Goal: Task Accomplishment & Management: Manage account settings

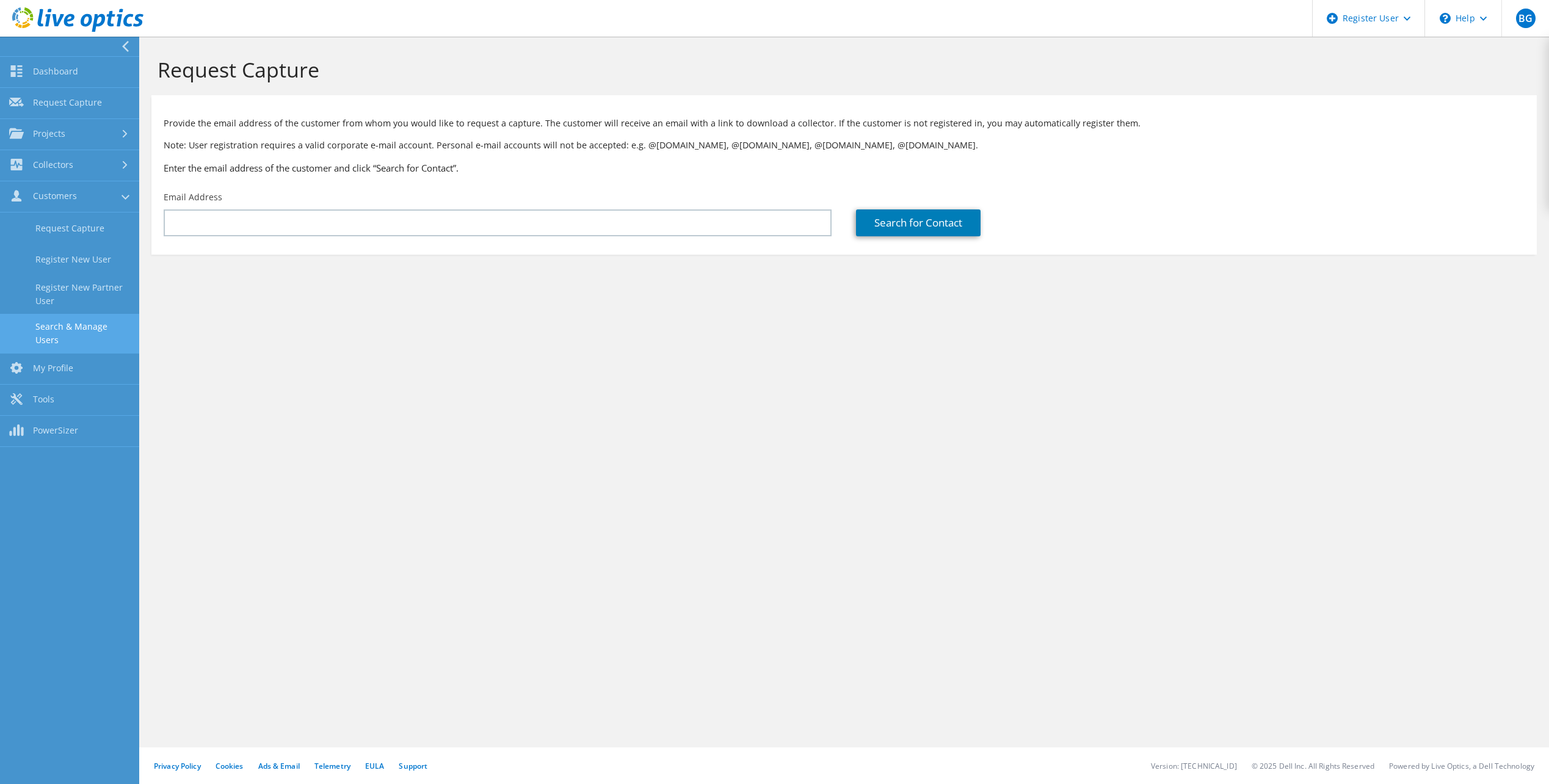
click at [89, 319] on link "Search & Manage Users" at bounding box center [69, 333] width 139 height 39
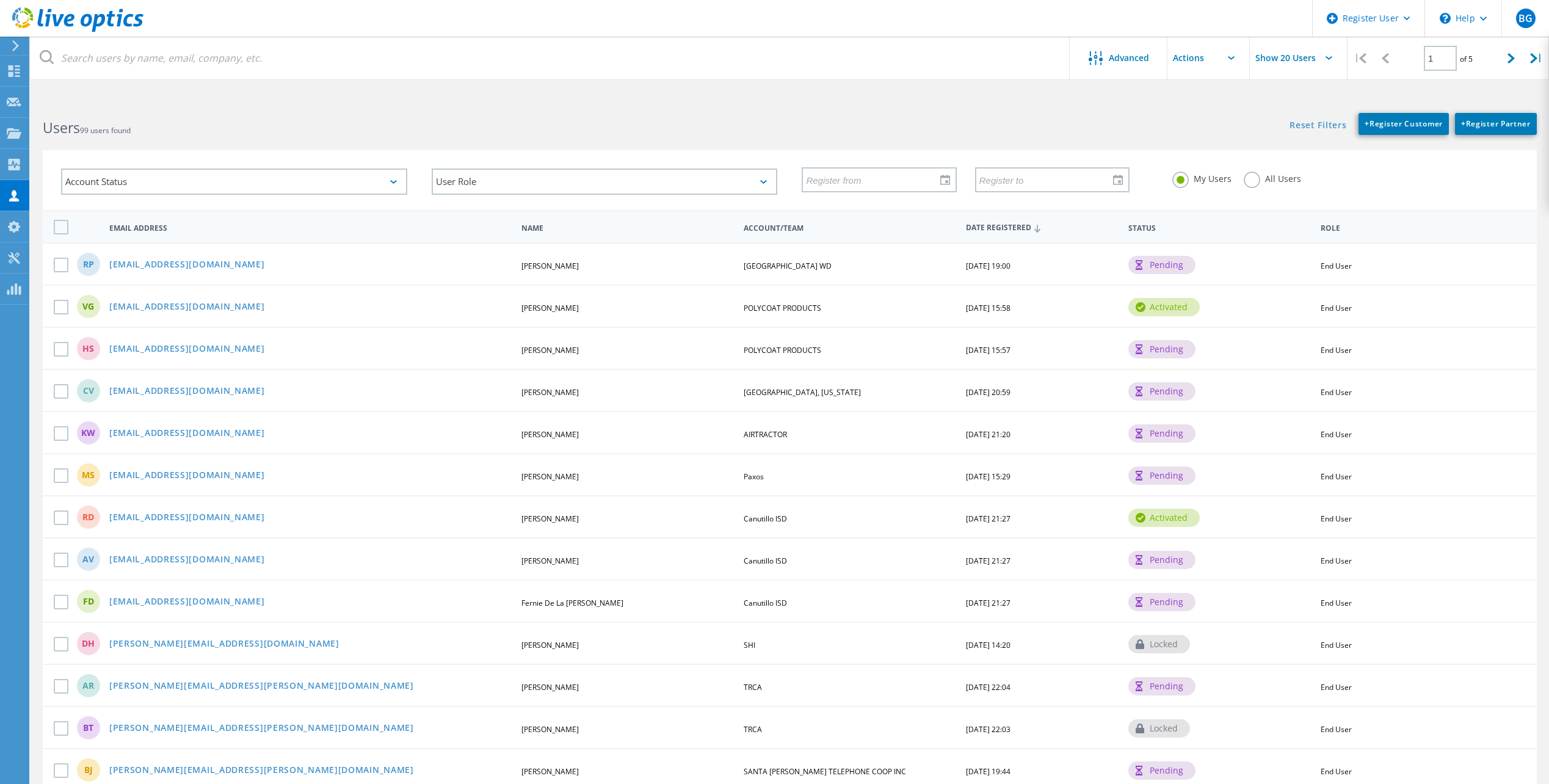
click at [1258, 516] on div "RD rdominguez@canutillo-isd.org Rogelio Dominguez Canutillo ISD 07/08/2025, 21:…" at bounding box center [789, 516] width 1494 height 42
